Goal: Communication & Community: Participate in discussion

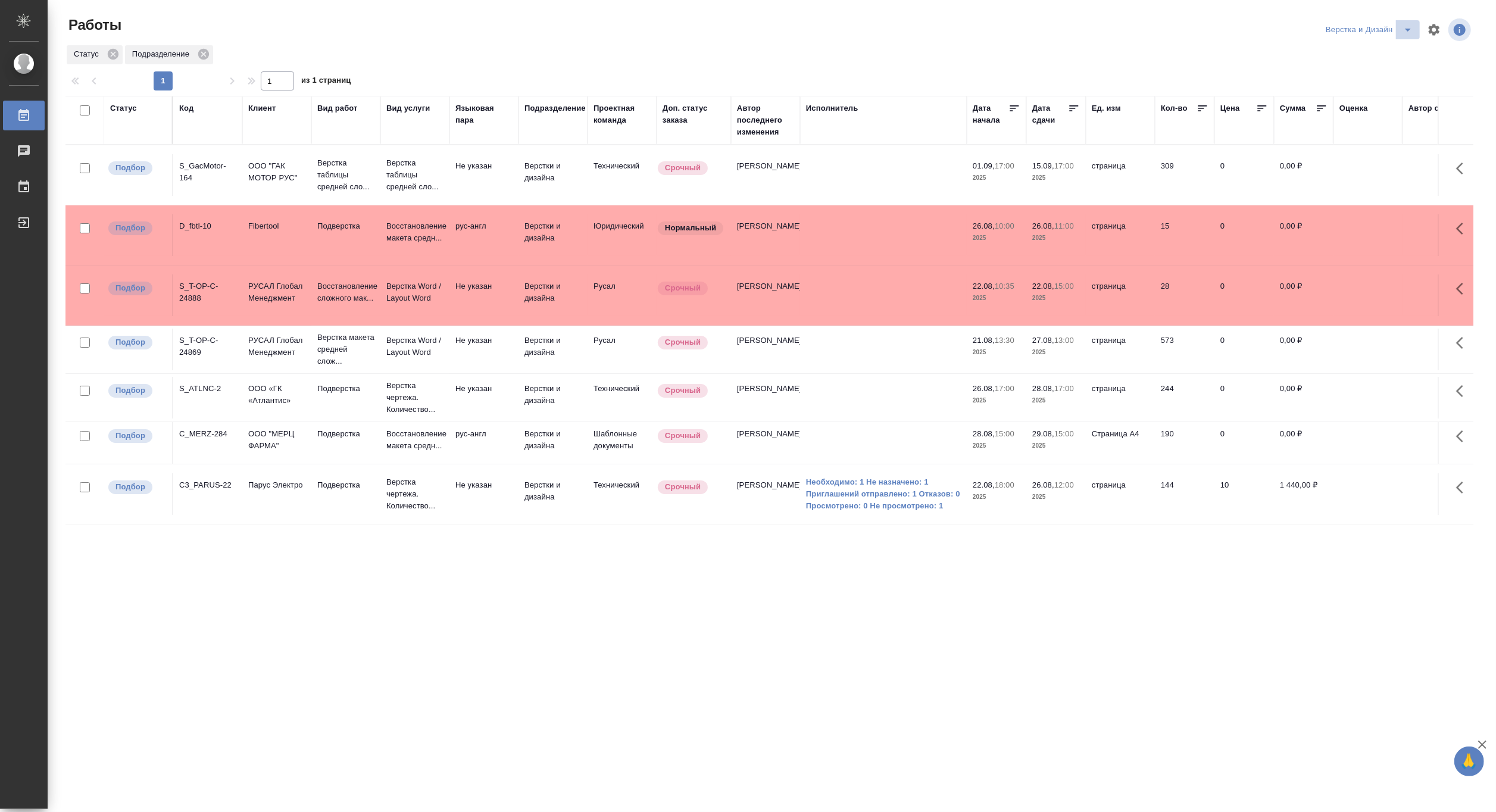
click at [1408, 24] on icon "split button" at bounding box center [1408, 29] width 15 height 15
click at [1353, 110] on li "Ждемс" at bounding box center [1375, 111] width 114 height 20
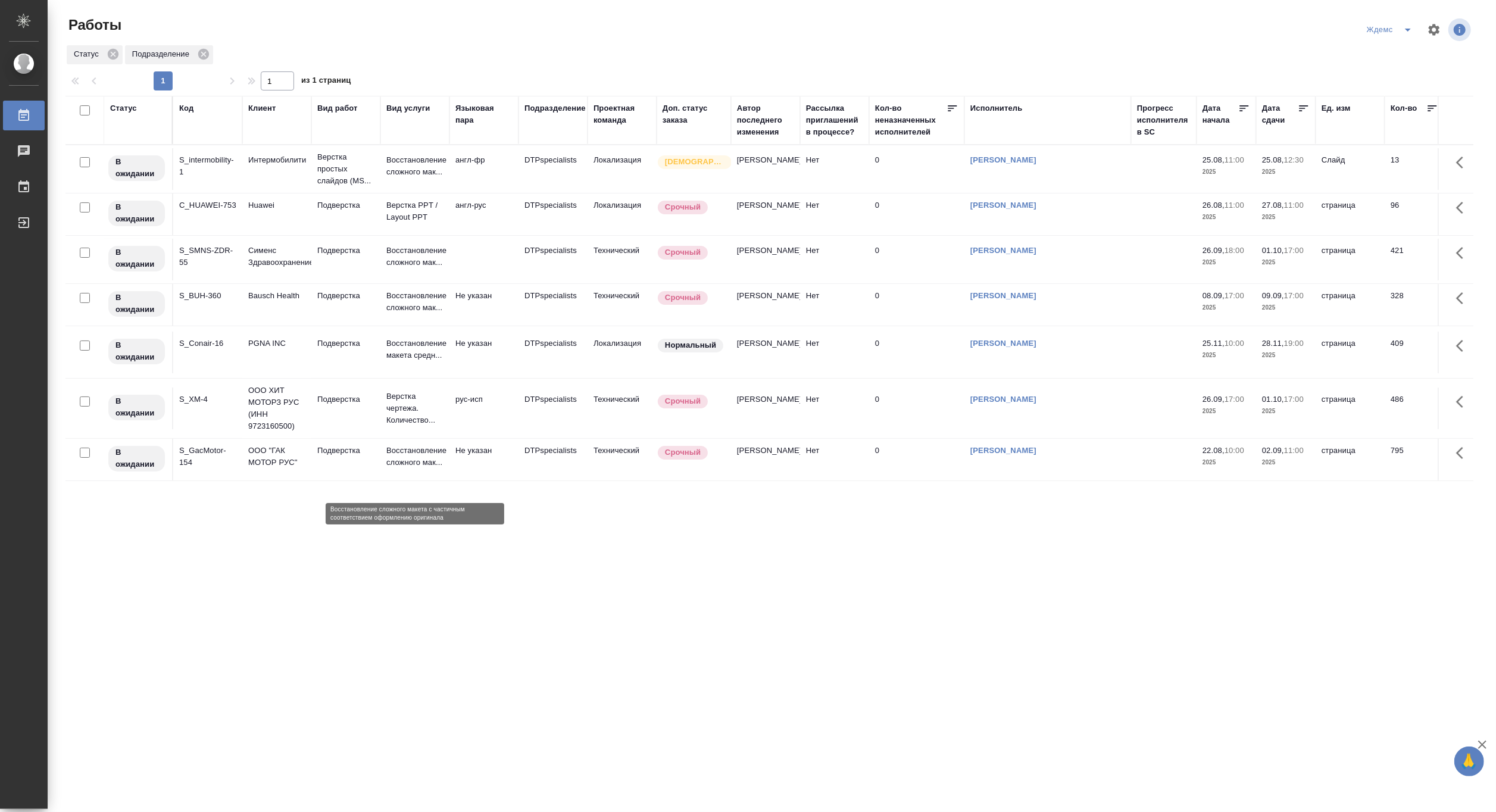
click at [409, 468] on p "Восстановление сложного мак..." at bounding box center [415, 456] width 58 height 23
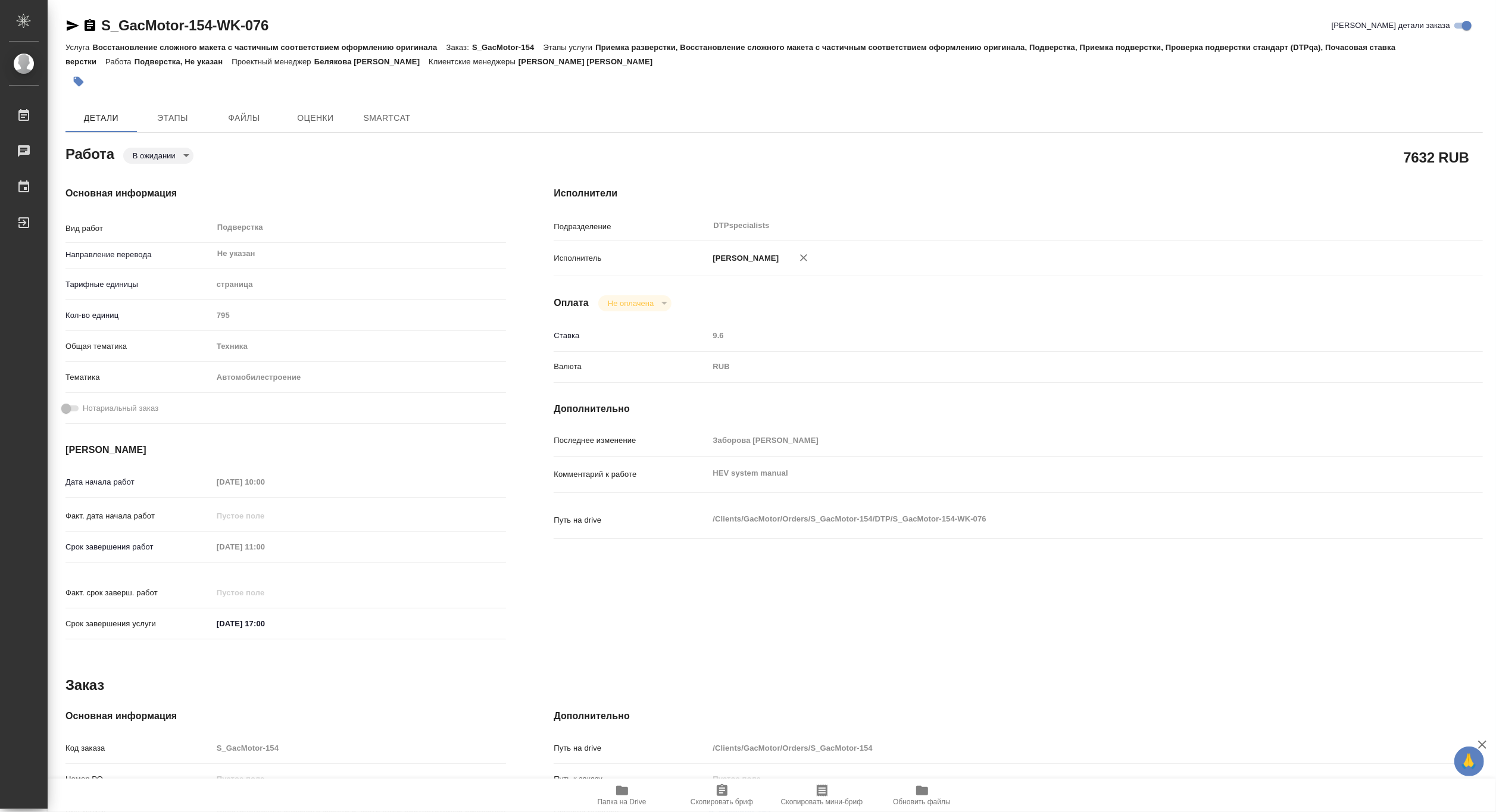
type textarea "x"
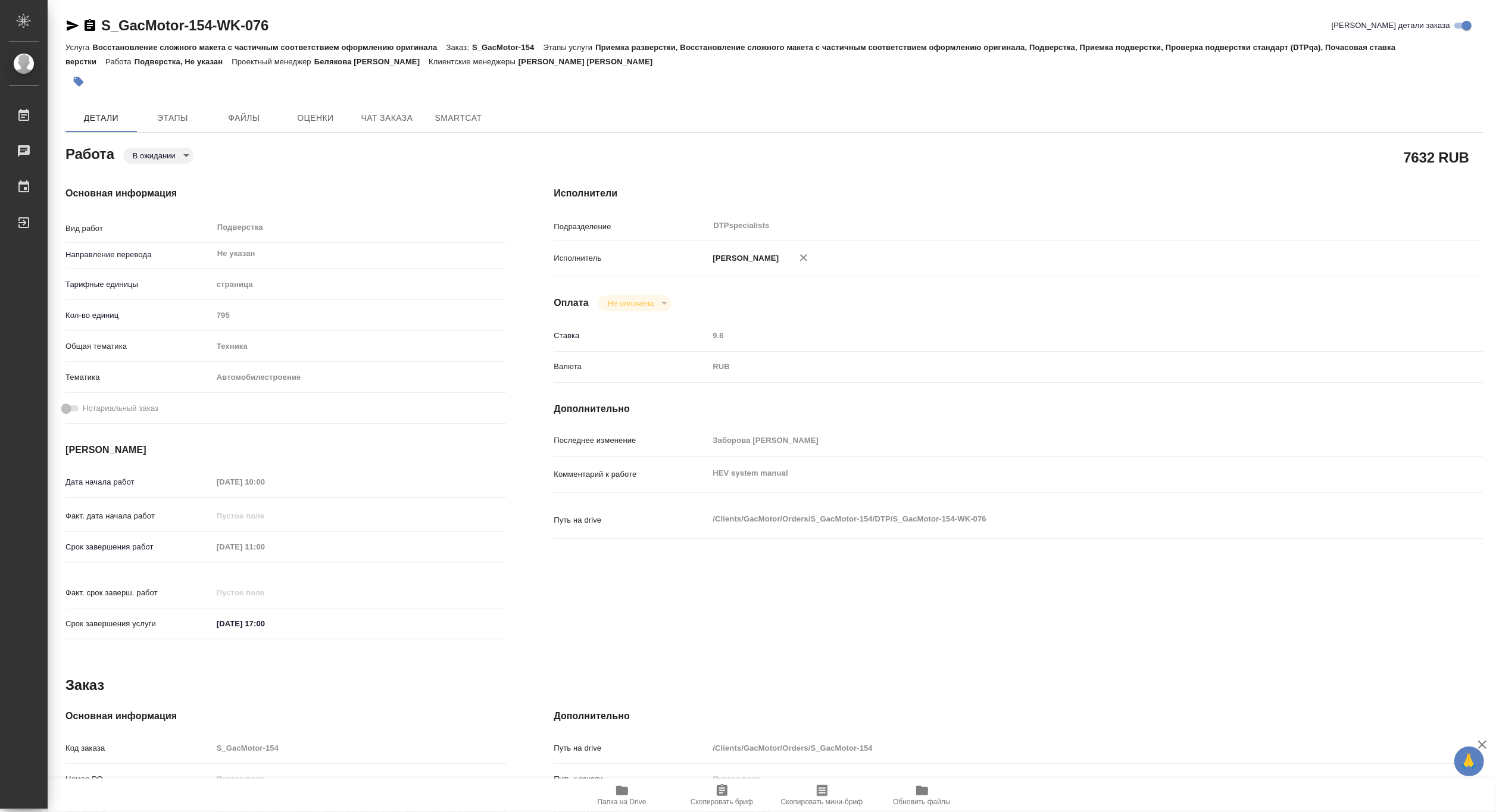
type textarea "x"
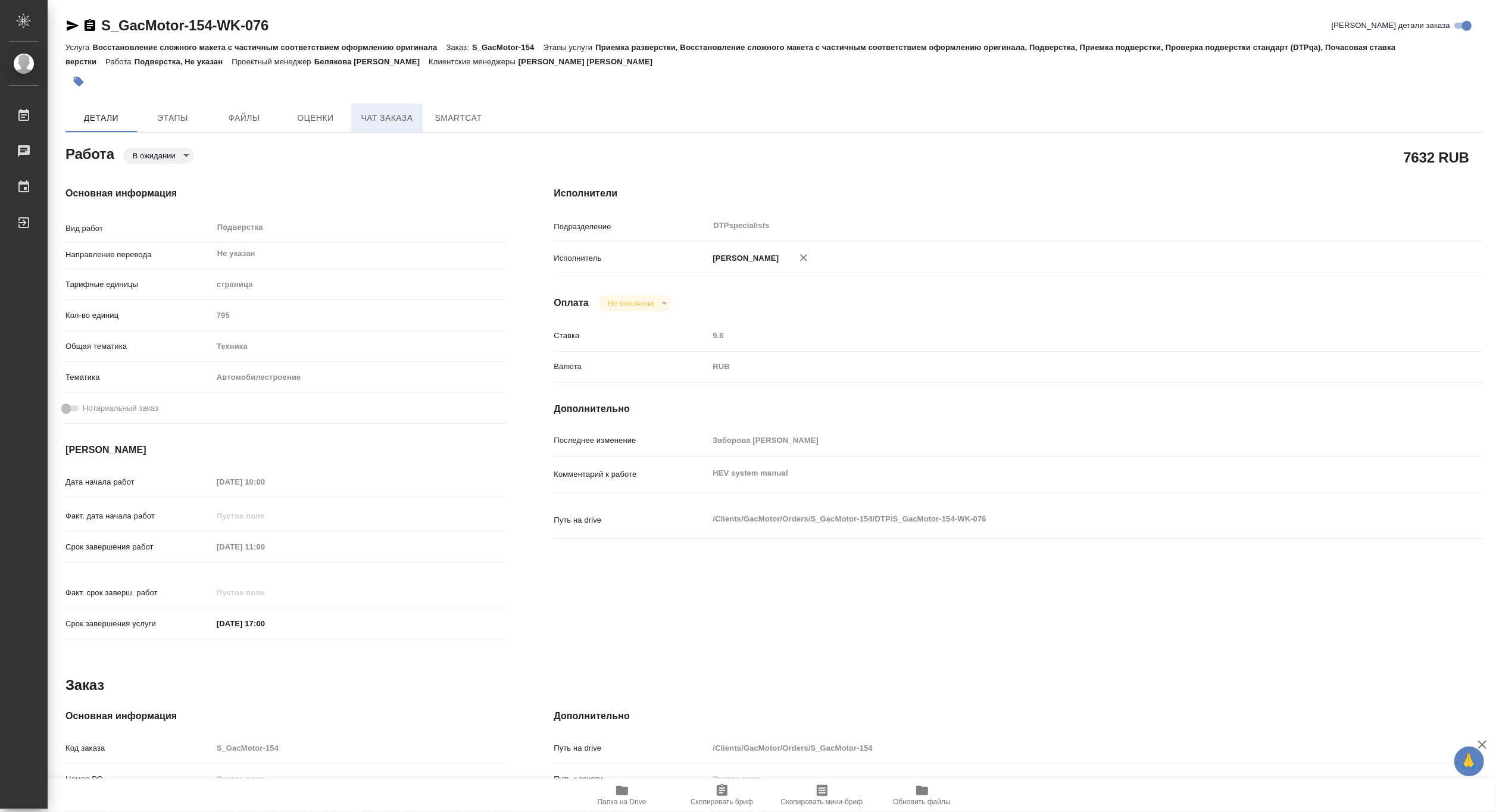
type textarea "x"
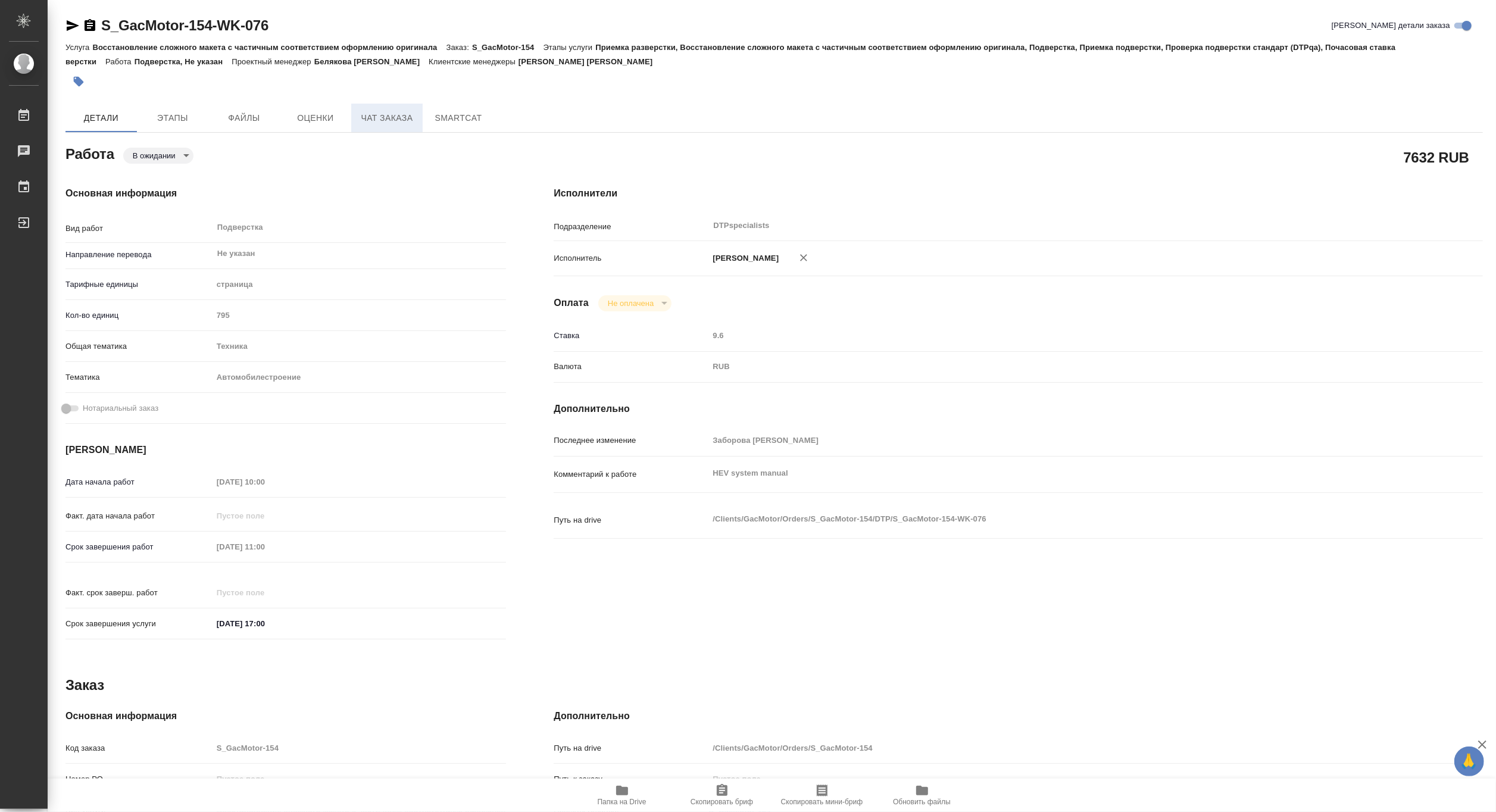
click at [373, 118] on span "Чат заказа" at bounding box center [387, 117] width 58 height 15
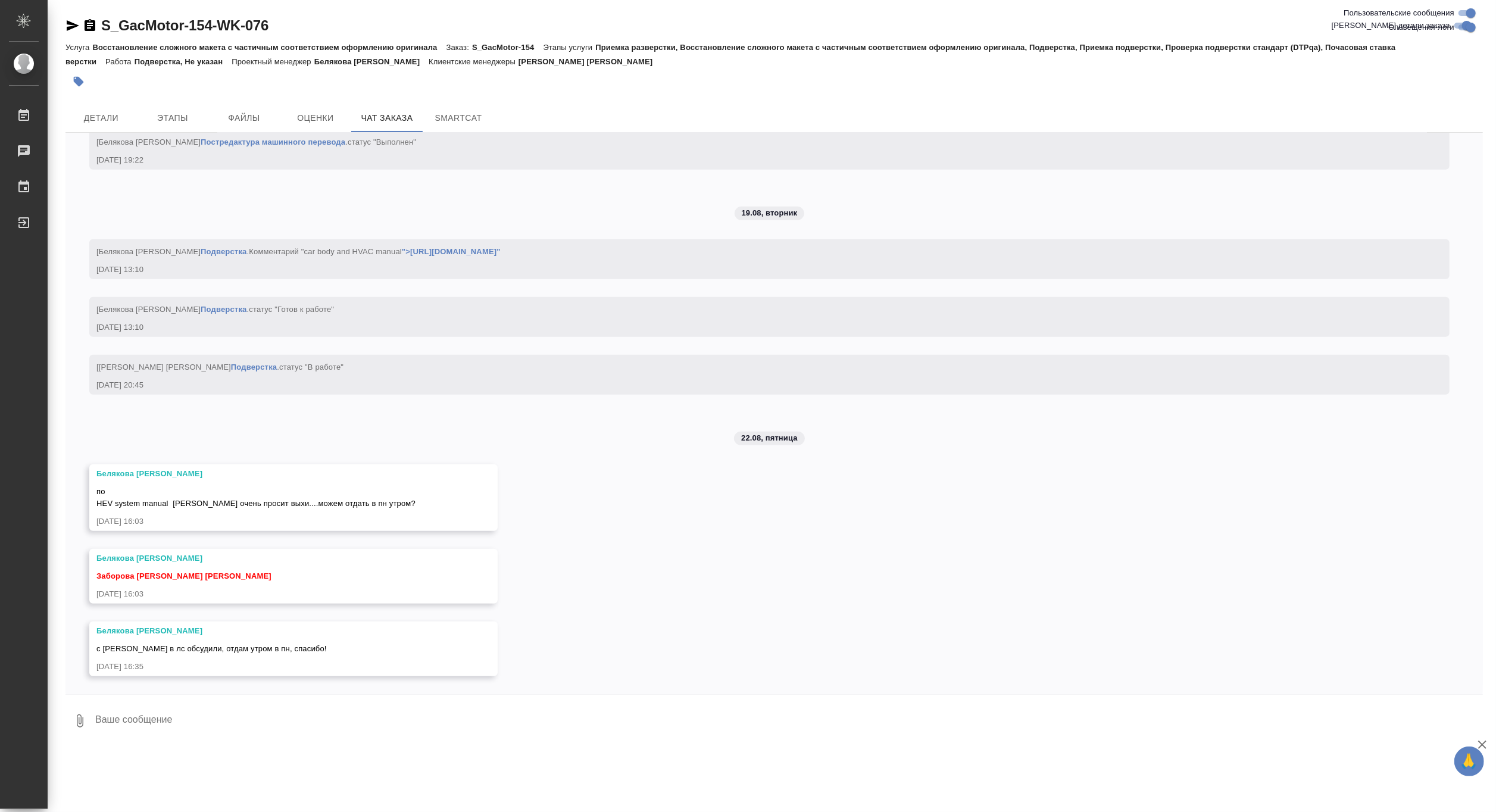
scroll to position [79442, 0]
click at [187, 711] on textarea at bounding box center [788, 720] width 1389 height 40
